Goal: Task Accomplishment & Management: Complete application form

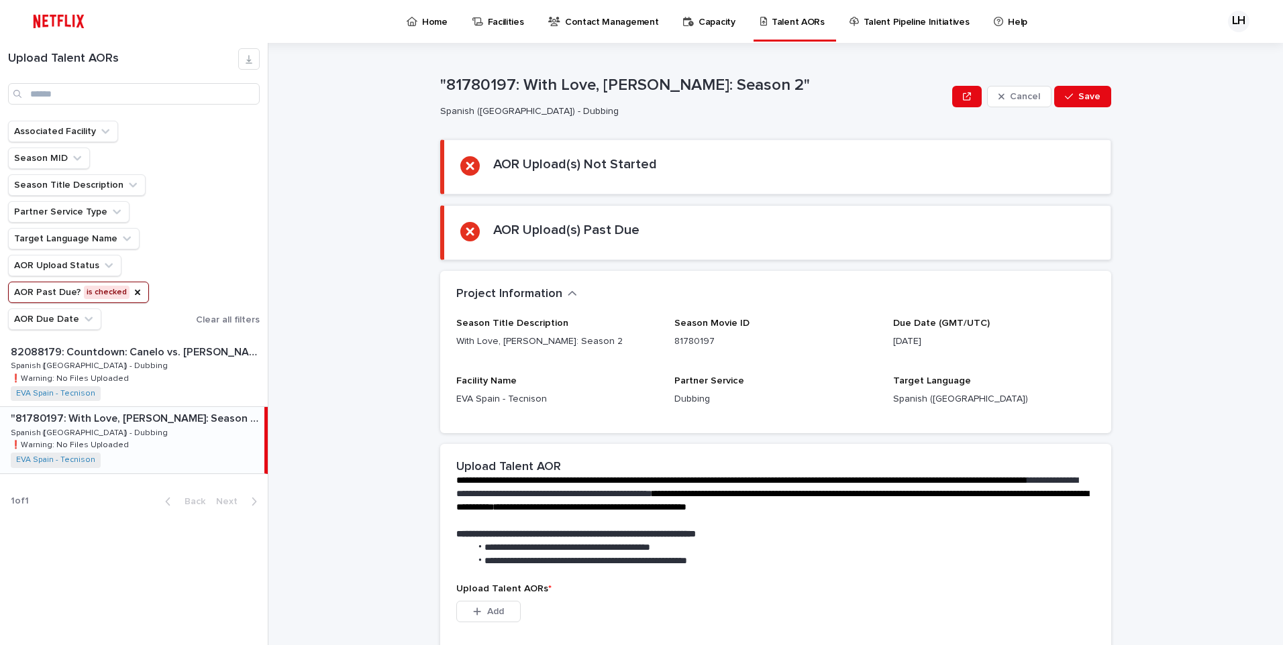
click at [98, 431] on p "Spanish ([GEOGRAPHIC_DATA]) - Dubbing" at bounding box center [91, 432] width 160 height 12
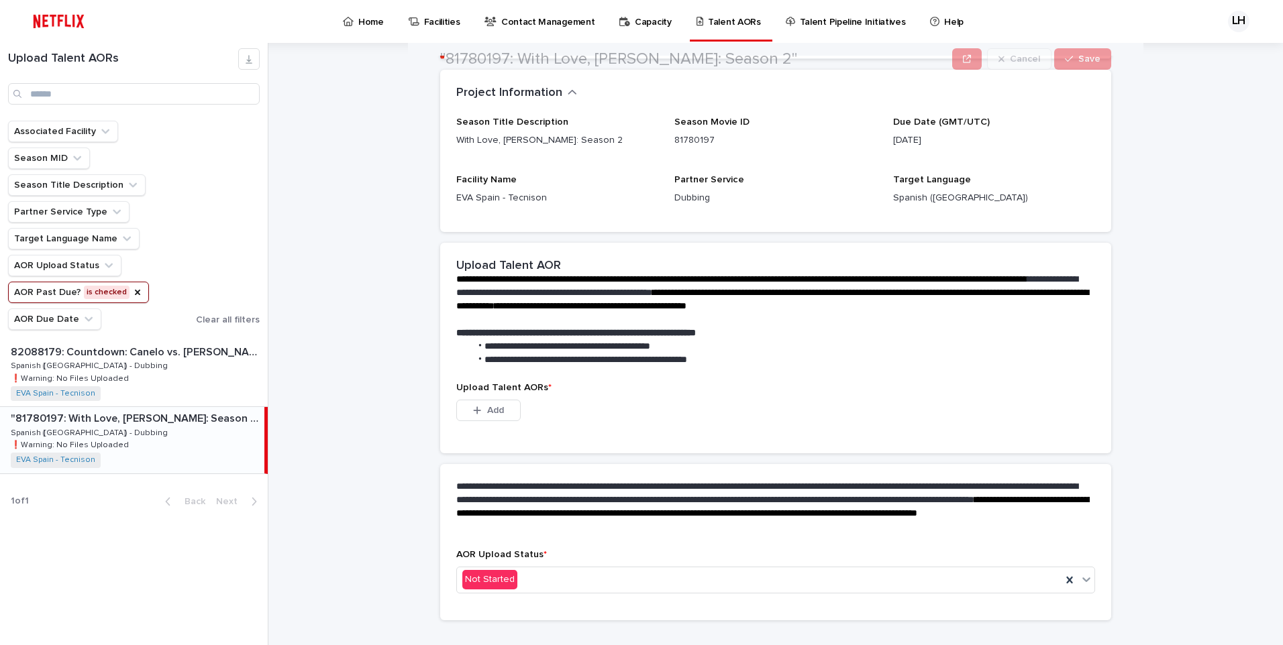
scroll to position [225, 0]
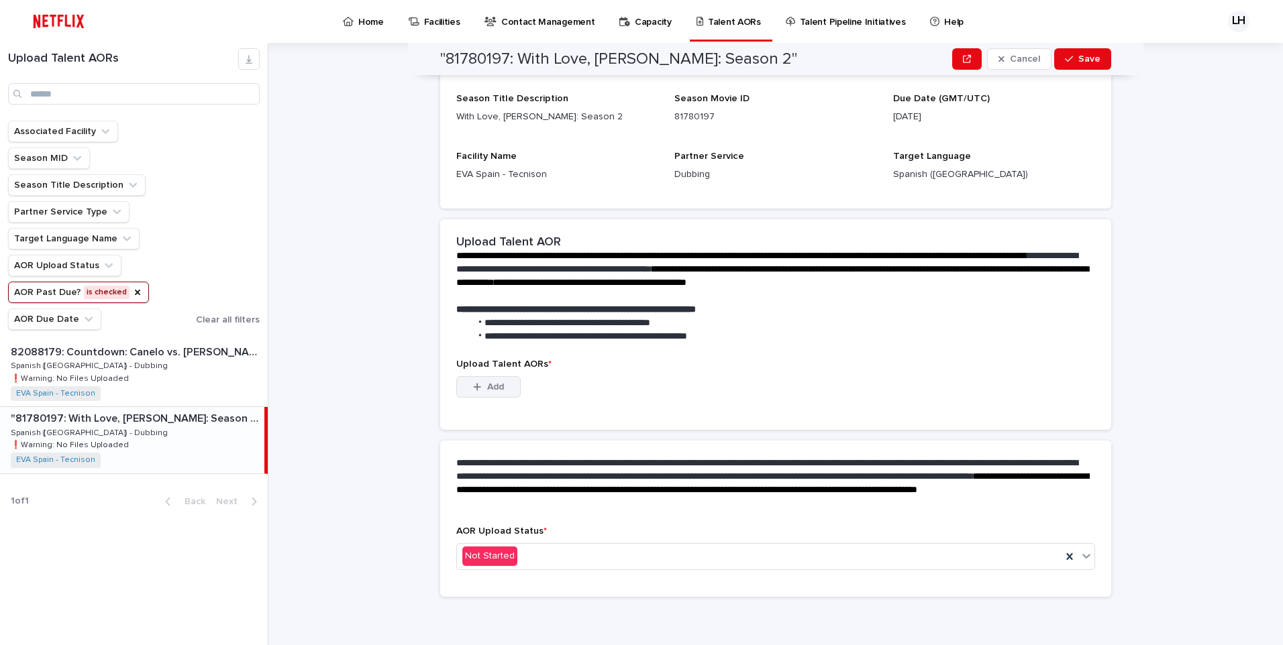
click at [491, 387] on span "Add" at bounding box center [495, 386] width 17 height 9
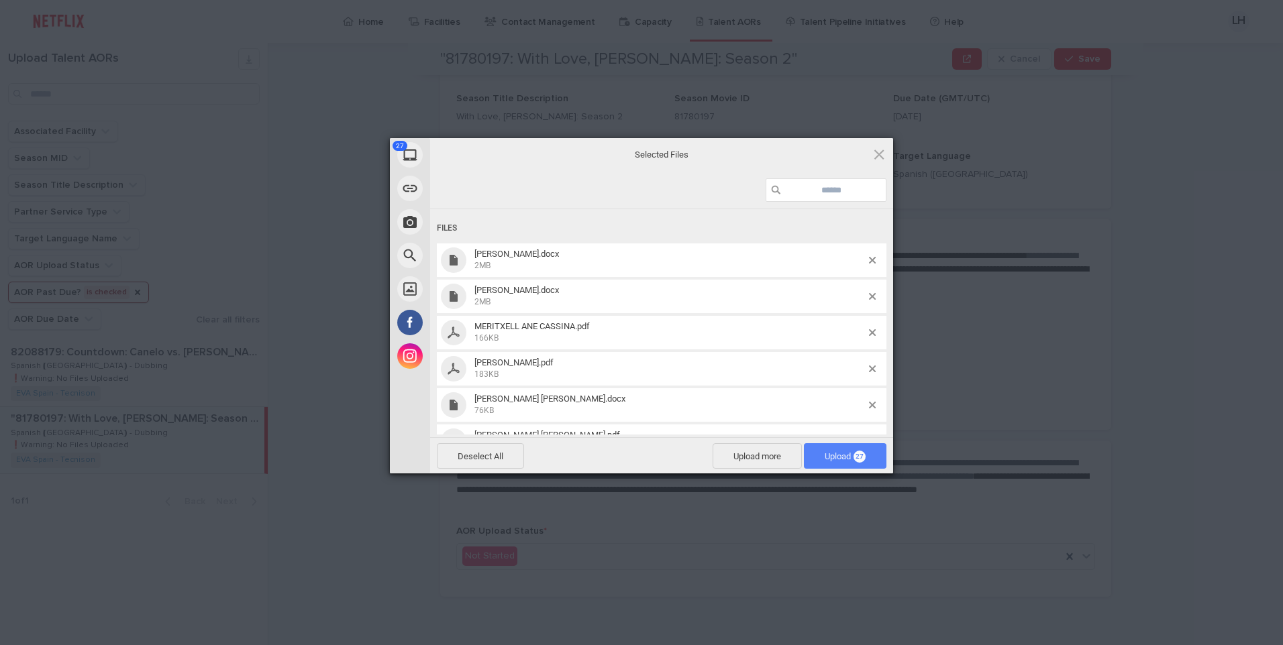
click at [824, 455] on span "Upload 27" at bounding box center [844, 456] width 41 height 10
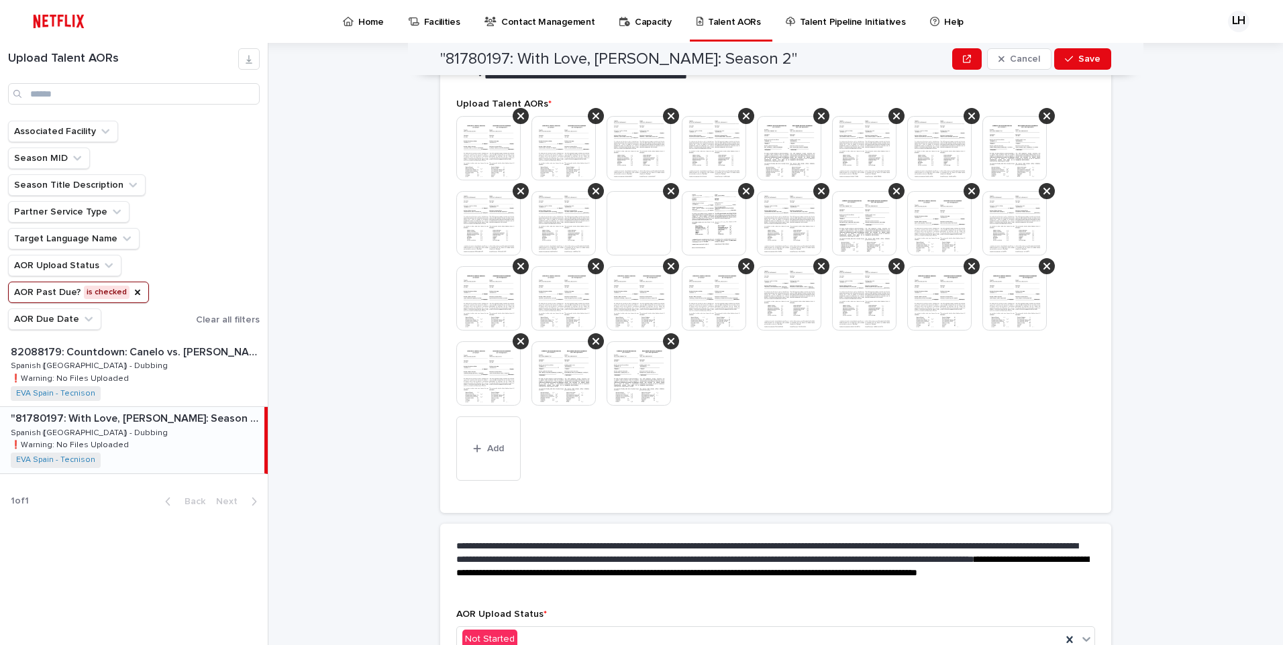
scroll to position [502, 0]
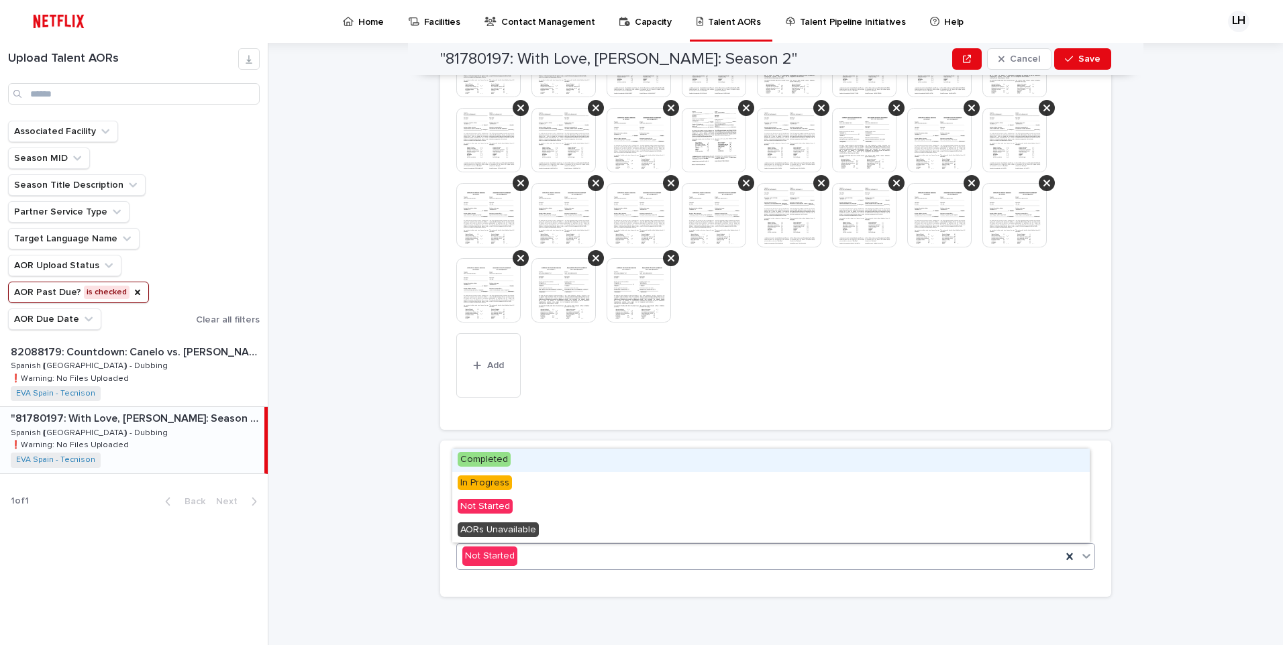
click at [543, 559] on div "Not Started" at bounding box center [759, 556] width 604 height 22
click at [498, 460] on span "Completed" at bounding box center [484, 459] width 53 height 15
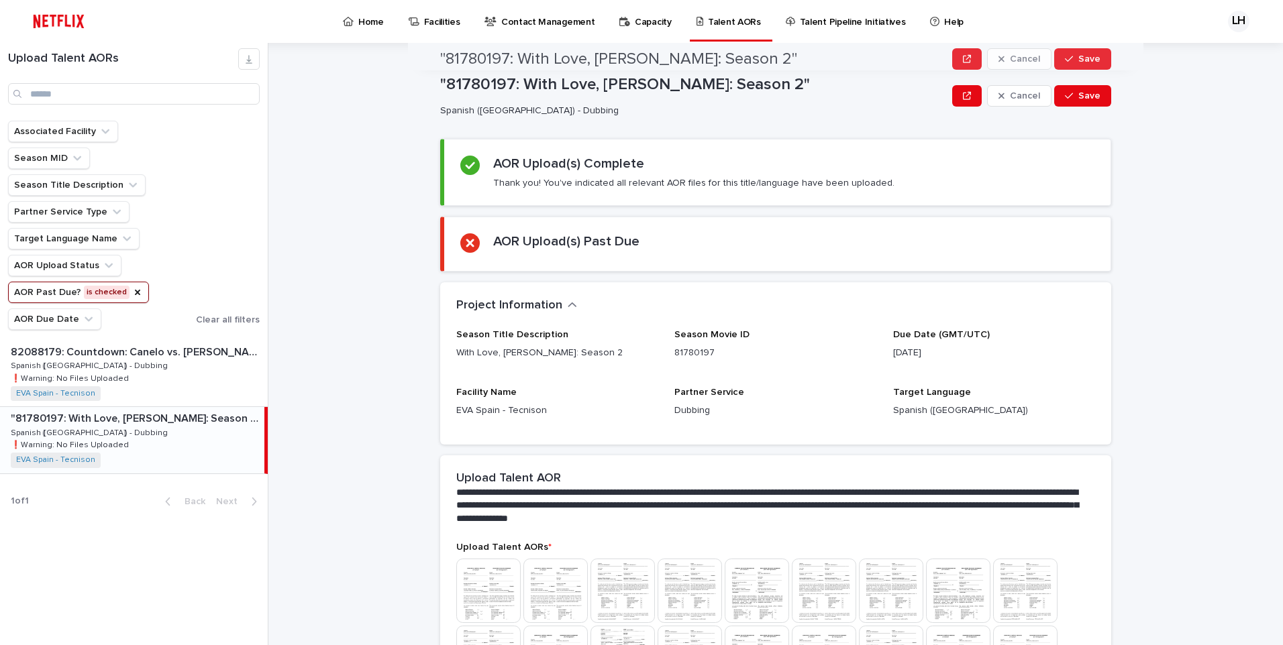
scroll to position [0, 0]
click at [1083, 99] on span "Save" at bounding box center [1089, 96] width 22 height 9
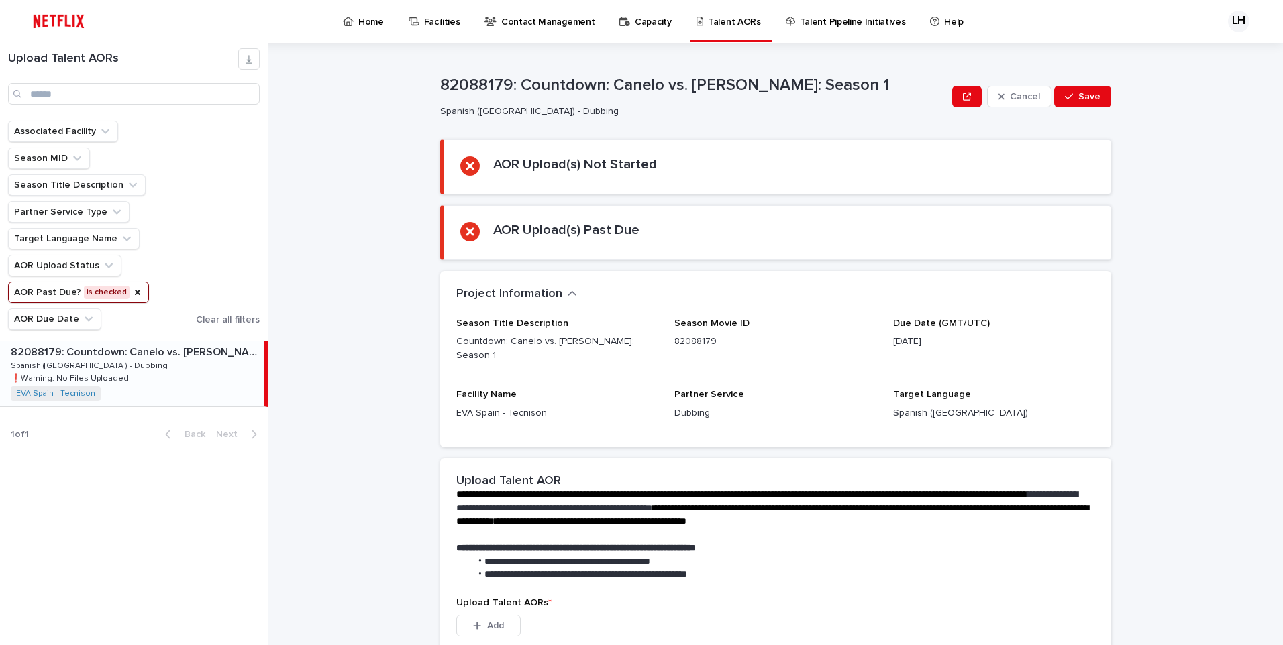
click at [327, 493] on div "**********" at bounding box center [783, 344] width 998 height 602
